Goal: Task Accomplishment & Management: Manage account settings

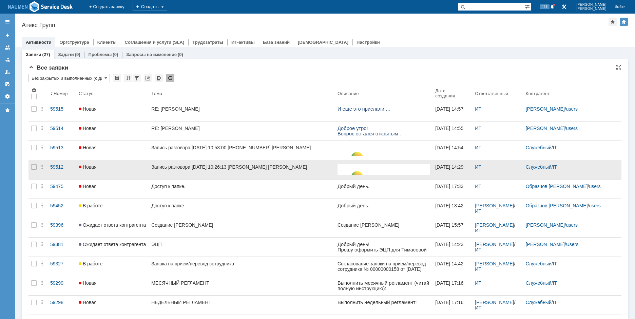
click at [38, 167] on div at bounding box center [33, 169] width 11 height 19
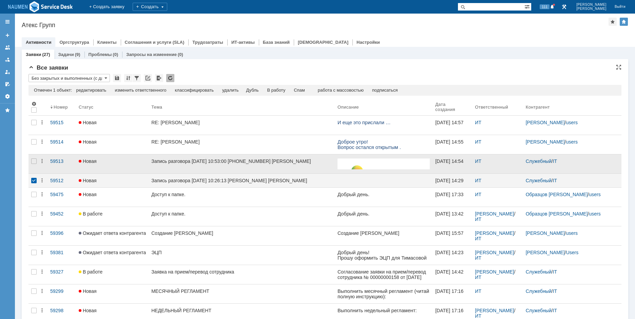
click at [29, 165] on div at bounding box center [33, 163] width 11 height 19
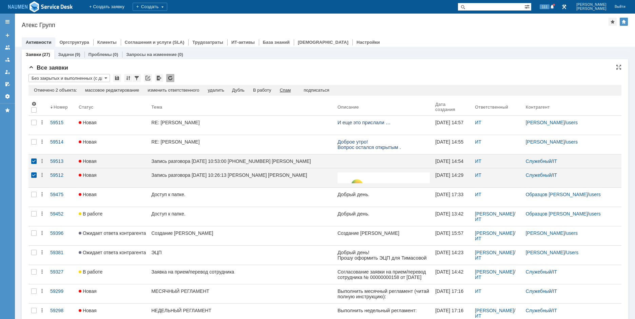
click at [289, 89] on div "Спам" at bounding box center [285, 89] width 11 height 5
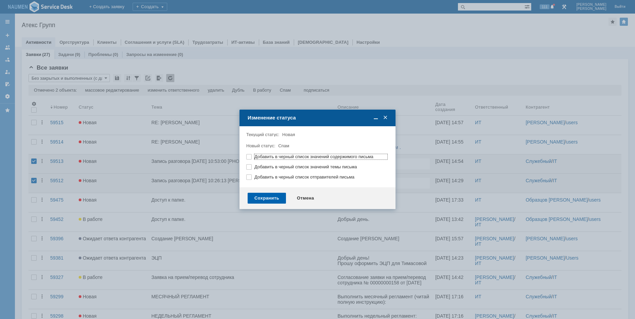
click at [276, 194] on div "Сохранить" at bounding box center [267, 198] width 38 height 11
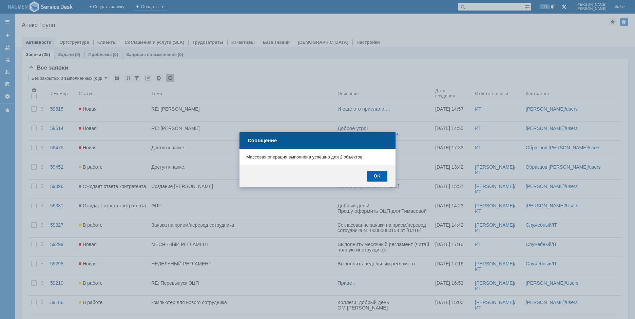
click at [382, 178] on div "OK" at bounding box center [377, 176] width 20 height 11
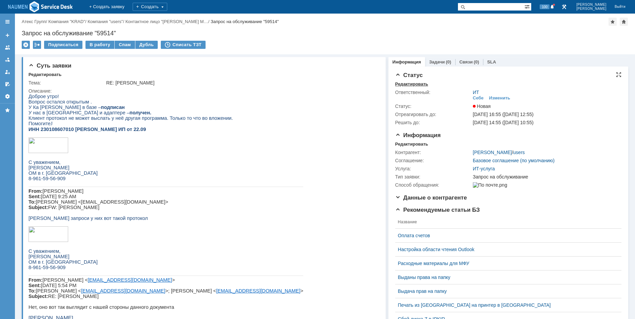
click at [401, 83] on div "Редактировать" at bounding box center [411, 83] width 33 height 5
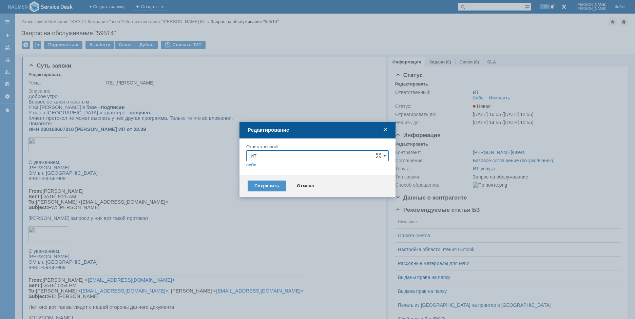
click at [266, 157] on input "ИТ" at bounding box center [317, 155] width 142 height 11
click at [257, 230] on div "АСУ" at bounding box center [318, 235] width 142 height 11
click at [262, 189] on div "Сохранить" at bounding box center [267, 185] width 38 height 11
type input "АСУ"
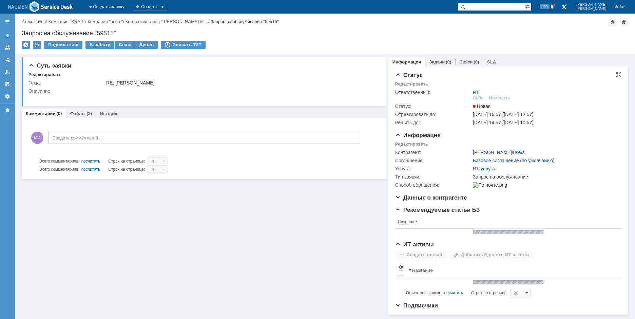
click at [406, 86] on div "Редактировать" at bounding box center [411, 83] width 33 height 5
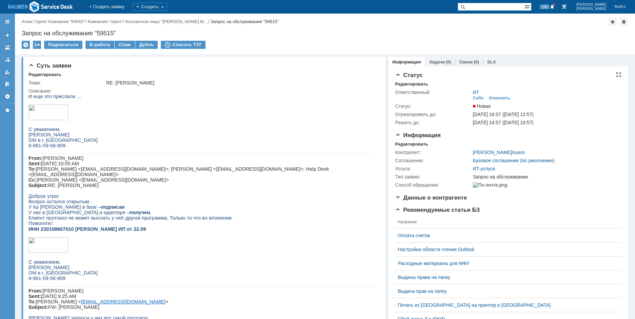
click at [412, 87] on div "Ответственный: ИТ Себе Изменить Статус: Новая Отреагировать до: [DATE] 16:57 ([…" at bounding box center [508, 107] width 226 height 40
click at [413, 85] on div "Редактировать" at bounding box center [411, 83] width 33 height 5
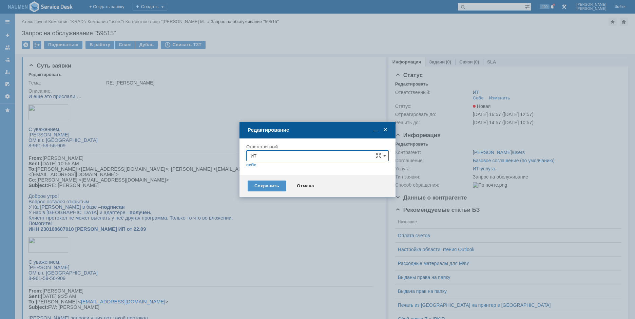
click at [285, 161] on input "ИТ" at bounding box center [317, 155] width 142 height 11
click at [261, 233] on span "АСУ" at bounding box center [318, 235] width 134 height 5
type input "АСУ"
click at [268, 188] on div "Сохранить" at bounding box center [267, 185] width 38 height 11
